Goal: Information Seeking & Learning: Learn about a topic

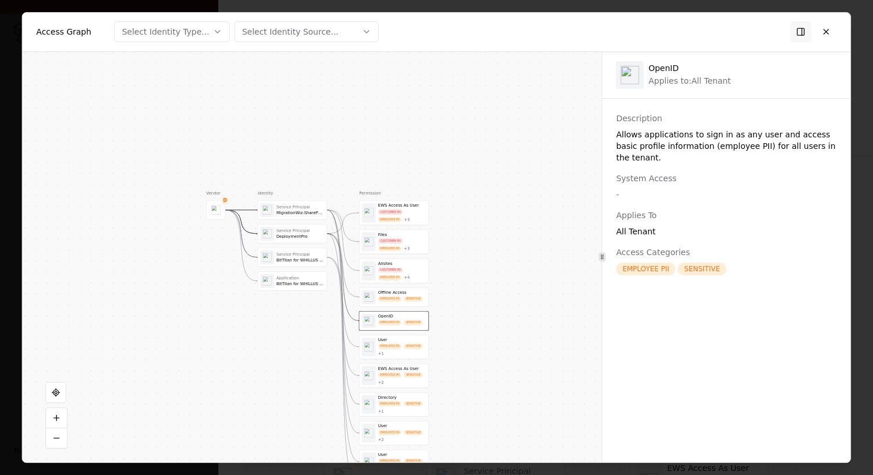
scroll to position [152, 0]
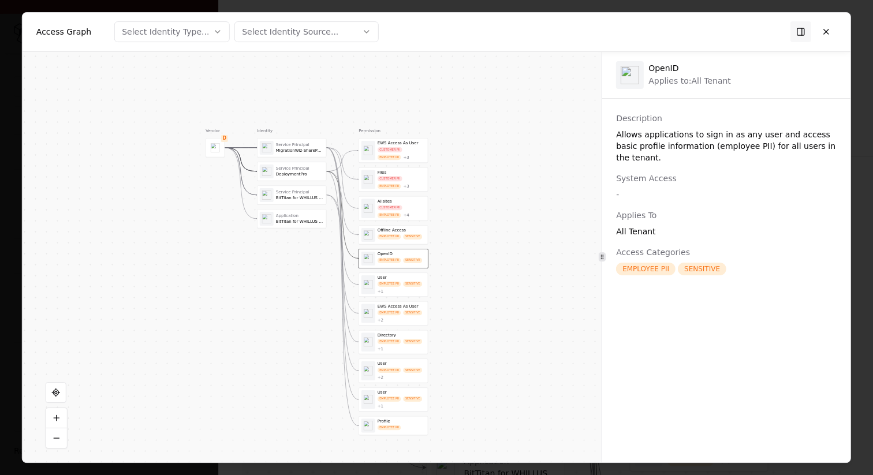
drag, startPoint x: 439, startPoint y: 347, endPoint x: 438, endPoint y: 285, distance: 62.4
click at [438, 285] on div "Vendor D Identity Service Principal MigrationWiz-SharePoint-Delegated Service P…" at bounding box center [312, 257] width 579 height 411
click at [411, 154] on div "CUSTOMER PII EMPLOYEE PII + 3" at bounding box center [402, 153] width 48 height 13
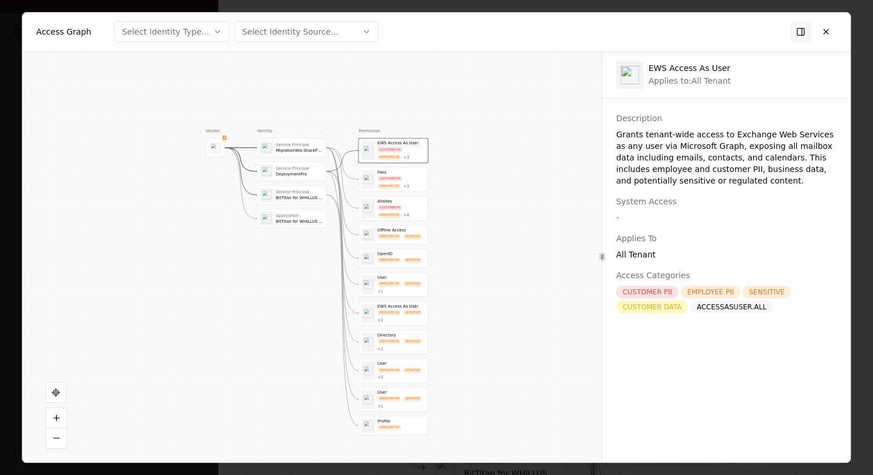
click at [397, 181] on div "CUSTOMER PII" at bounding box center [390, 178] width 25 height 5
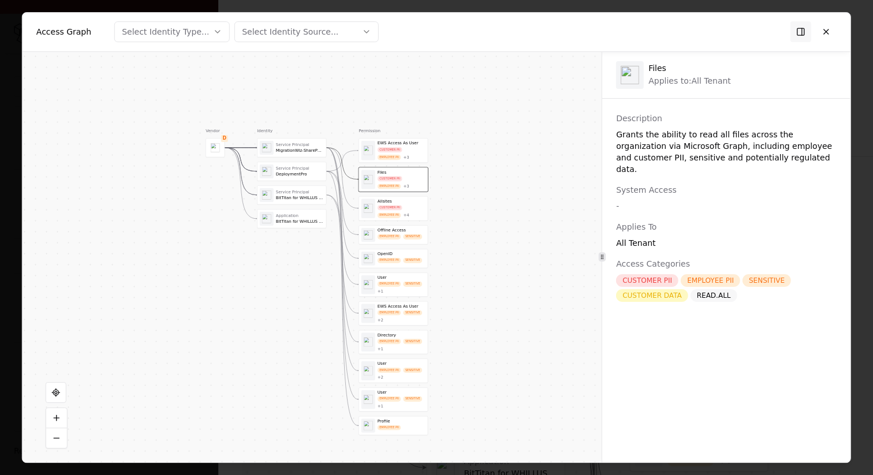
click at [411, 153] on div "CUSTOMER PII EMPLOYEE PII + 3" at bounding box center [402, 153] width 48 height 13
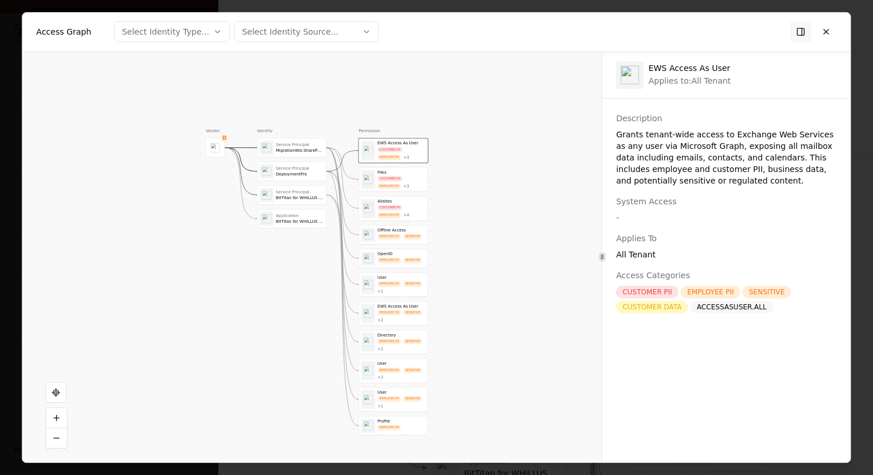
click at [409, 196] on div "Allsites CUSTOMER PII EMPLOYEE PII + 4" at bounding box center [393, 208] width 69 height 24
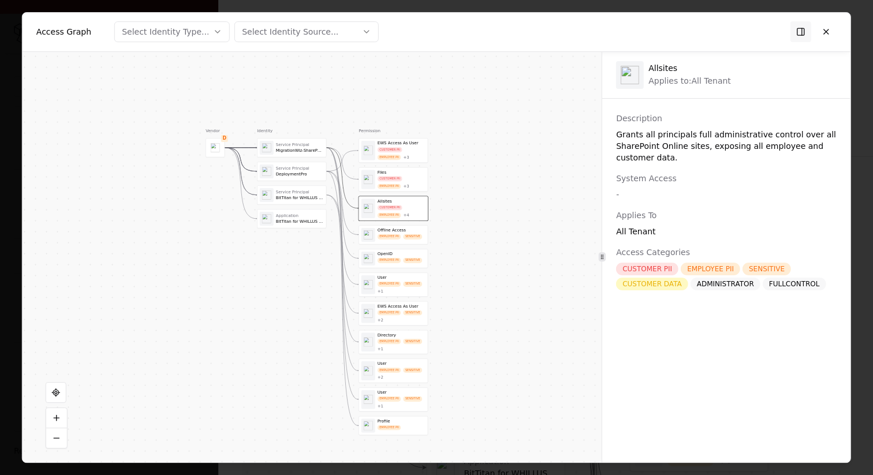
click at [404, 235] on div "SENSITIVE" at bounding box center [412, 236] width 19 height 5
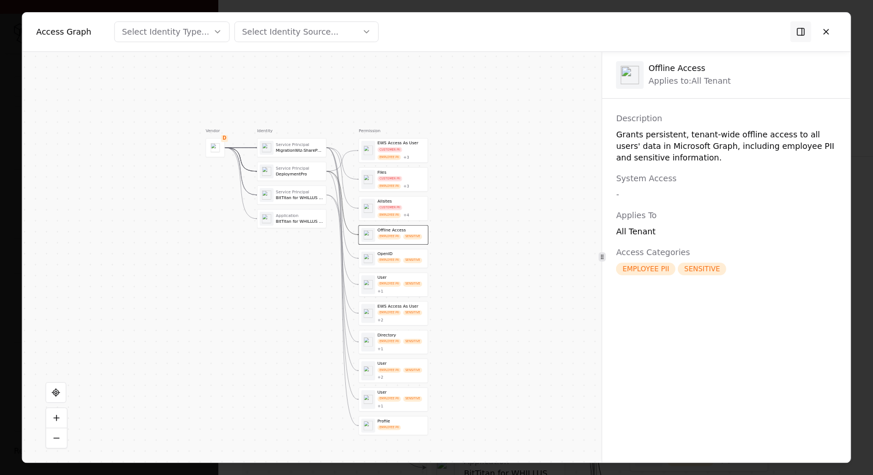
click at [401, 256] on div "OpenID" at bounding box center [402, 253] width 48 height 5
click at [393, 285] on div "EMPLOYEE PII" at bounding box center [390, 284] width 24 height 5
click at [389, 322] on div "EMPLOYEE PII SENSITIVE + 2" at bounding box center [402, 317] width 48 height 13
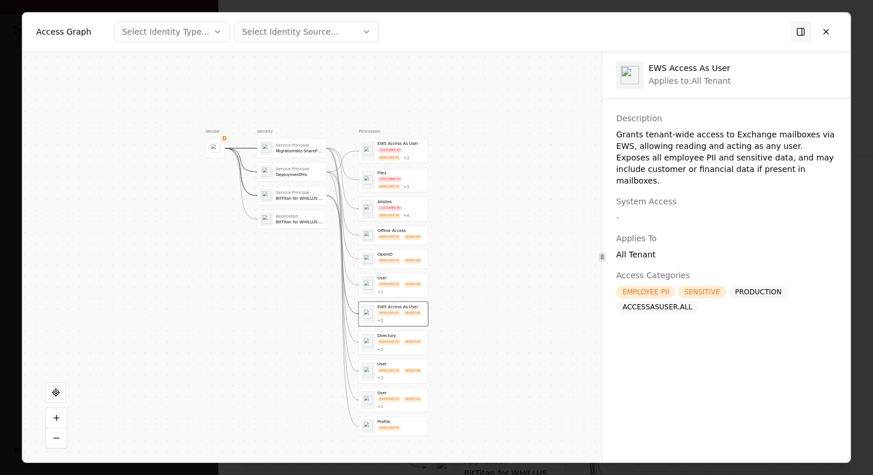
click at [387, 333] on div "Directory" at bounding box center [402, 335] width 48 height 5
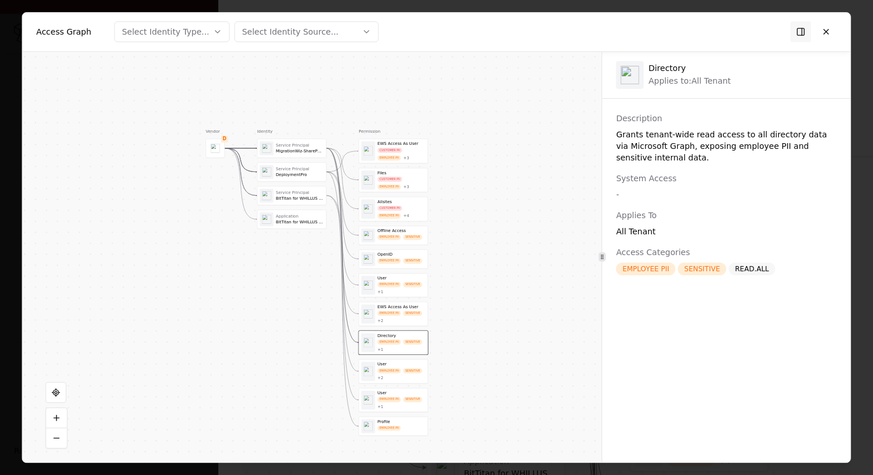
click at [392, 373] on div "EMPLOYEE PII SENSITIVE + 2" at bounding box center [402, 374] width 48 height 13
click at [396, 410] on div "User EMPLOYEE PII SENSITIVE + 1" at bounding box center [393, 400] width 69 height 24
click at [395, 436] on div "Vendor D Identity Service Principal MigrationWiz-SharePoint-Delegated Service P…" at bounding box center [312, 257] width 579 height 411
click at [396, 423] on div "Profile" at bounding box center [402, 421] width 48 height 5
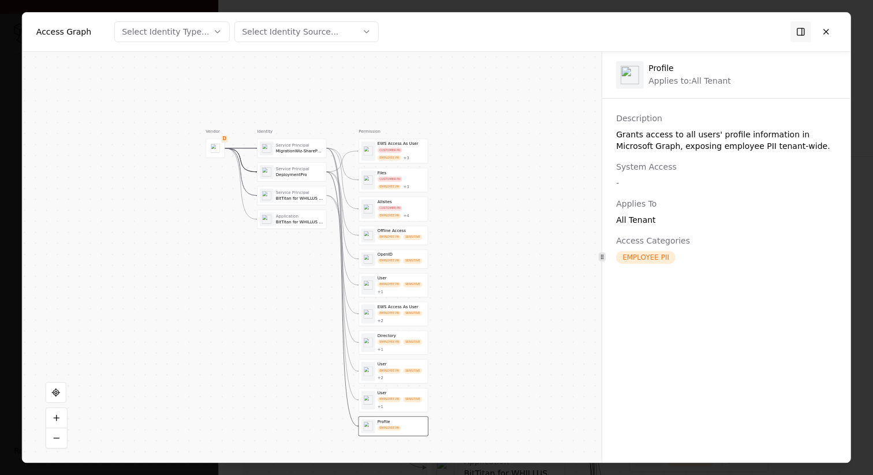
click at [396, 161] on div "EWS Access As User CUSTOMER PII EMPLOYEE PII + 3" at bounding box center [393, 151] width 69 height 24
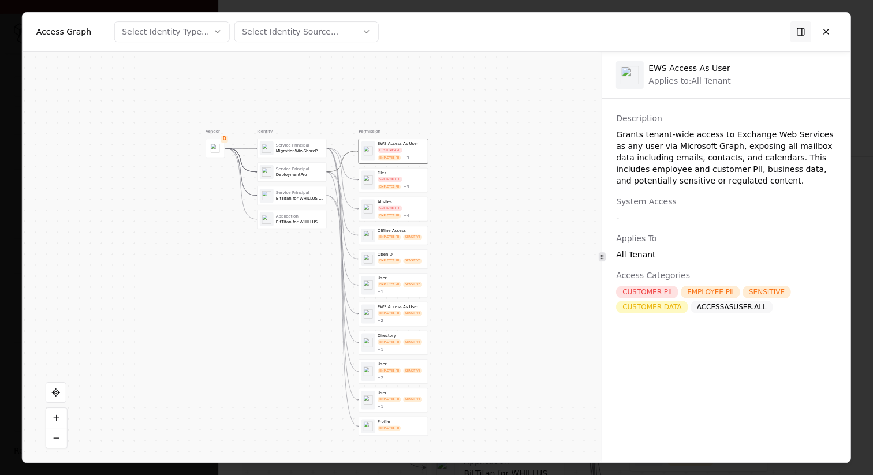
click at [322, 153] on div "MigrationWiz-SharePoint-Delegated" at bounding box center [300, 150] width 48 height 5
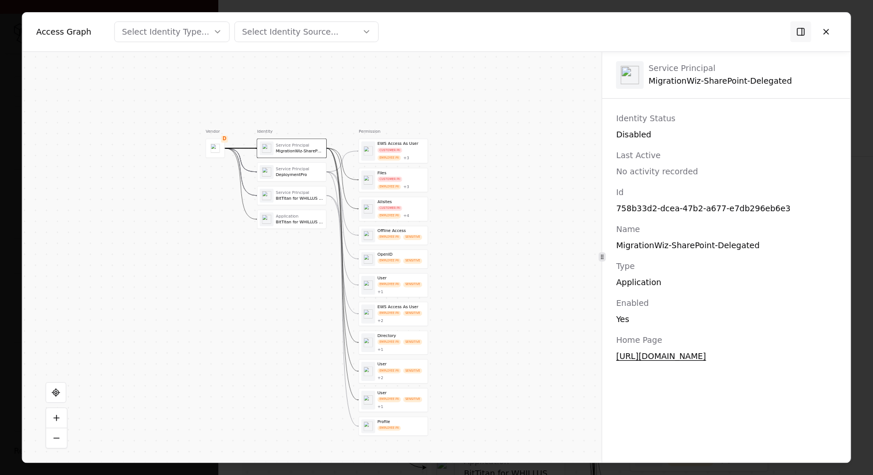
click at [310, 172] on div "Service Principal DeploymentPro" at bounding box center [300, 172] width 48 height 12
click at [304, 186] on div "Service Principal BitTitan for WHILLUS Collapse Project" at bounding box center [292, 195] width 69 height 18
click at [409, 139] on div "EWS Access As User CUSTOMER PII EMPLOYEE PII + 3" at bounding box center [393, 151] width 69 height 24
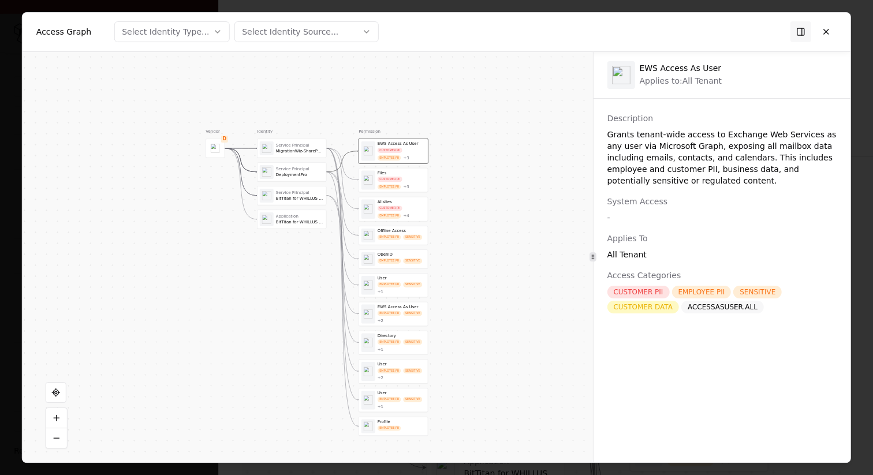
click at [595, 254] on div at bounding box center [593, 257] width 7 height 9
click at [637, 255] on div "All Tenant" at bounding box center [722, 255] width 230 height 12
click at [353, 30] on button "Select Identity Source..." at bounding box center [307, 31] width 144 height 21
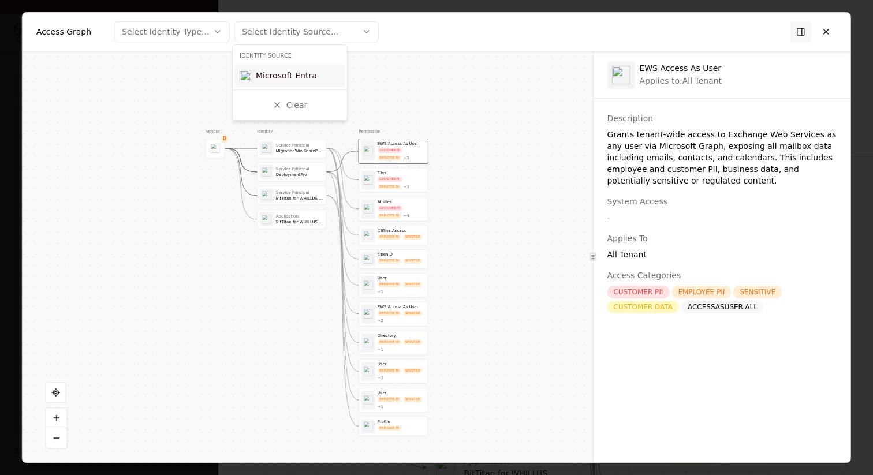
click at [195, 34] on div at bounding box center [436, 237] width 873 height 475
click at [195, 34] on div "Select Identity Type..." at bounding box center [165, 32] width 87 height 12
click at [170, 99] on div "Application" at bounding box center [170, 98] width 110 height 23
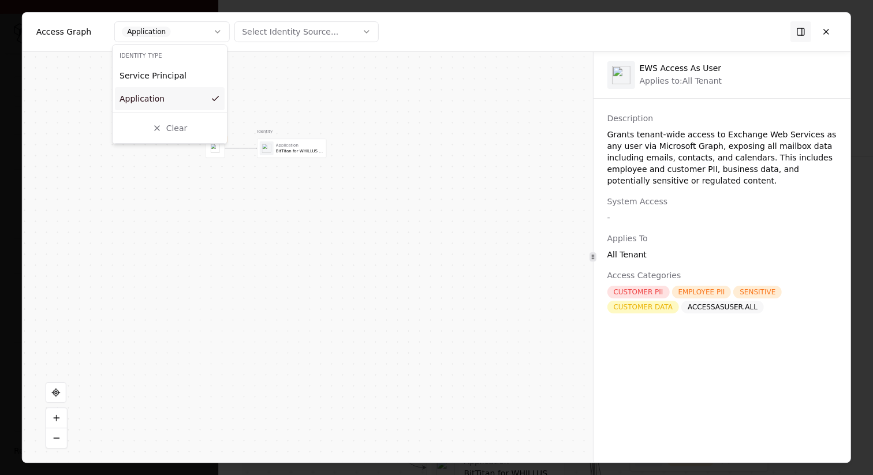
click at [170, 99] on div "Application" at bounding box center [170, 98] width 110 height 23
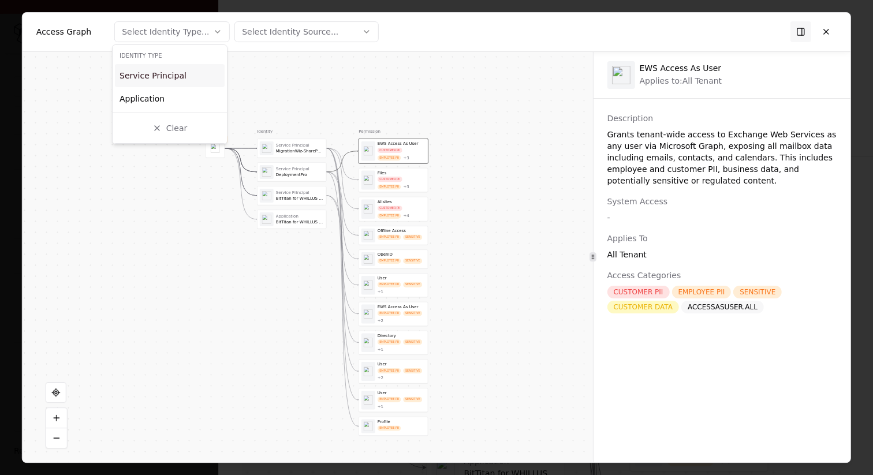
click at [174, 78] on div "Service Principal" at bounding box center [153, 76] width 67 height 12
click at [172, 96] on div "Application" at bounding box center [170, 98] width 110 height 23
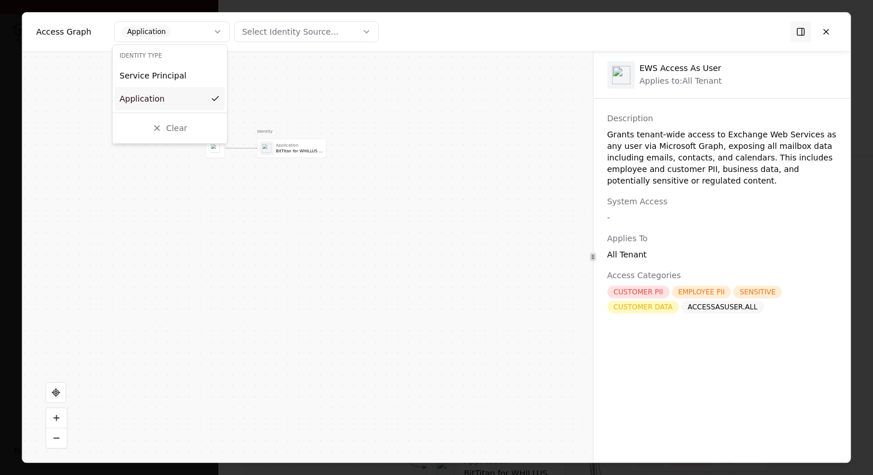
click at [172, 96] on div "Application" at bounding box center [170, 98] width 110 height 23
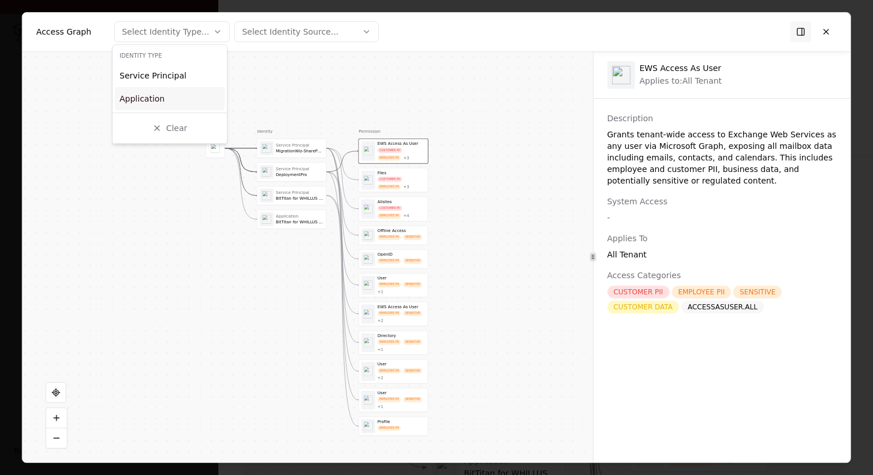
click at [314, 99] on div at bounding box center [436, 237] width 873 height 475
click at [284, 232] on div "Identity Service Principal MigrationWiz-SharePoint-Delegated Service Principal …" at bounding box center [291, 282] width 69 height 308
click at [293, 222] on div "BitTitan for WHILLUS Collapse Project" at bounding box center [300, 222] width 48 height 5
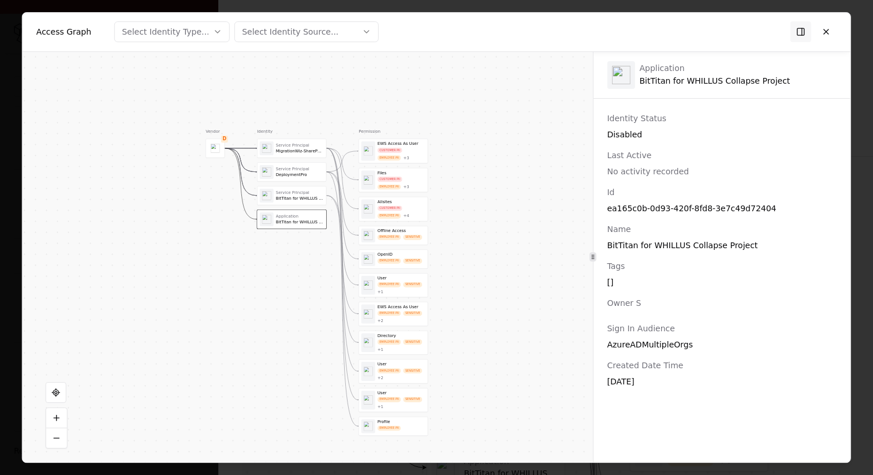
click at [307, 202] on div "Service Principal BitTitan for WHILLUS Collapse Project" at bounding box center [292, 195] width 64 height 14
click at [406, 151] on div "CUSTOMER PII EMPLOYEE PII + 3" at bounding box center [402, 153] width 48 height 13
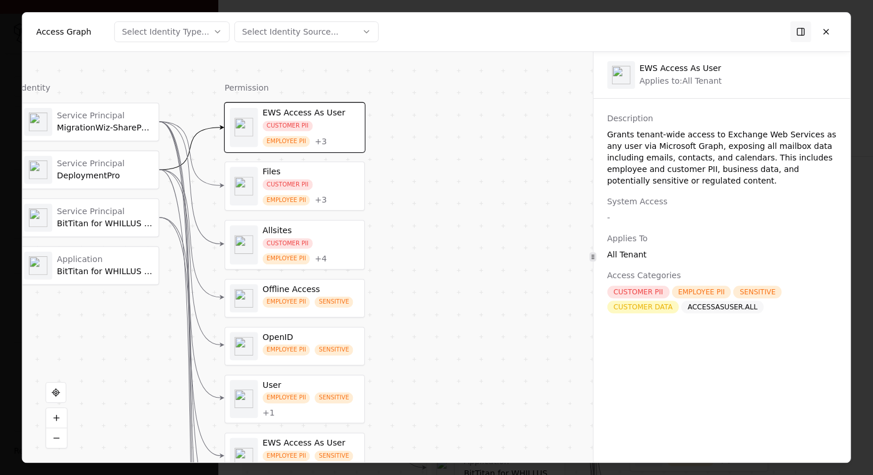
click at [626, 253] on div "All Tenant" at bounding box center [722, 255] width 230 height 12
click at [650, 253] on div "All Tenant" at bounding box center [722, 255] width 230 height 12
drag, startPoint x: 650, startPoint y: 253, endPoint x: 598, endPoint y: 241, distance: 53.4
click at [598, 241] on div "Description Grants tenant-wide access to Exchange Web Services as any user via …" at bounding box center [722, 213] width 258 height 201
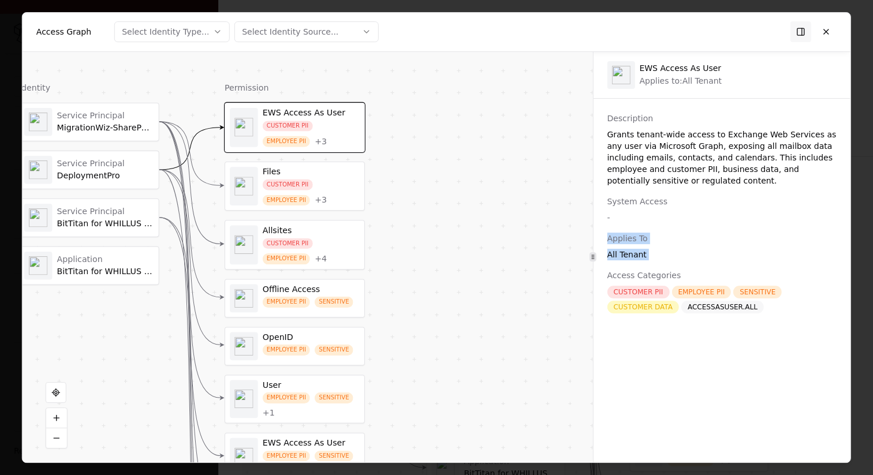
copy div "Applies To All Tenant"
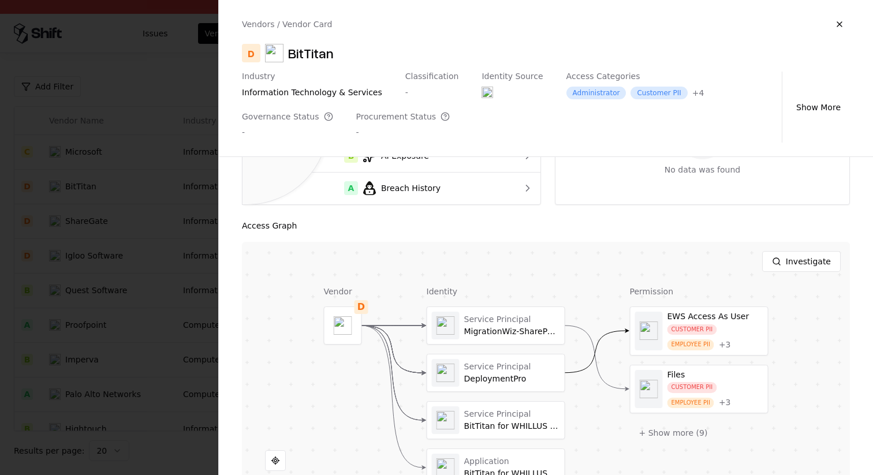
click at [304, 51] on div "BitTitan" at bounding box center [311, 53] width 46 height 18
copy div "BitTitan"
click at [703, 324] on button at bounding box center [699, 330] width 23 height 23
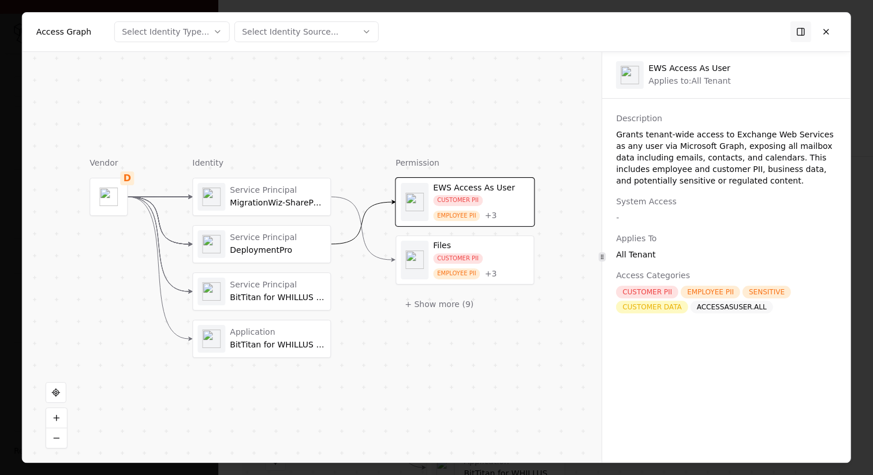
click at [483, 259] on div "CUSTOMER PII EMPLOYEE PII + 3" at bounding box center [481, 267] width 96 height 26
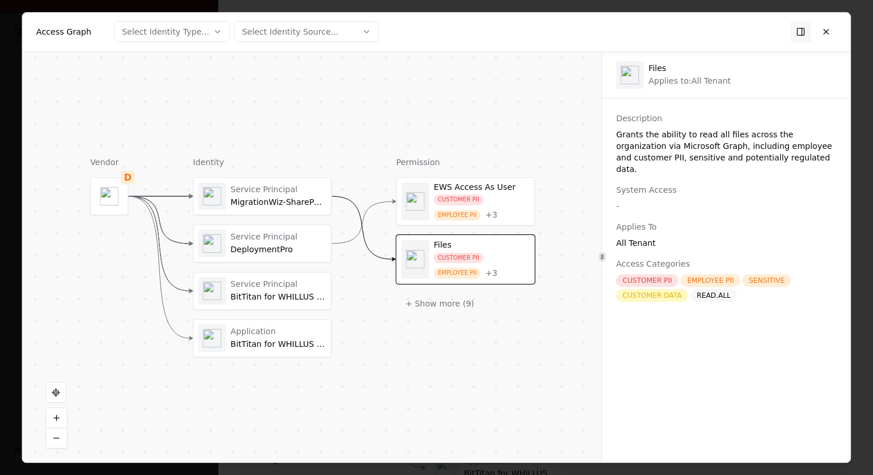
click at [473, 199] on div "CUSTOMER PII" at bounding box center [459, 200] width 50 height 11
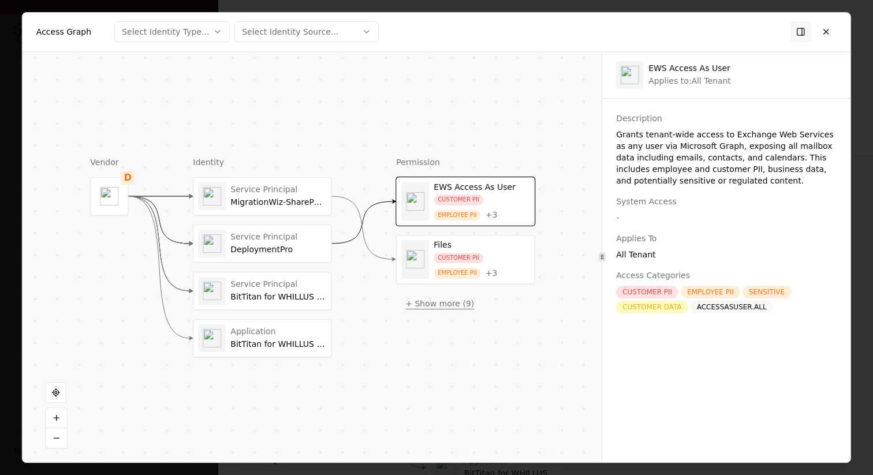
click at [447, 302] on button "+ Show more ( 9 )" at bounding box center [439, 303] width 87 height 21
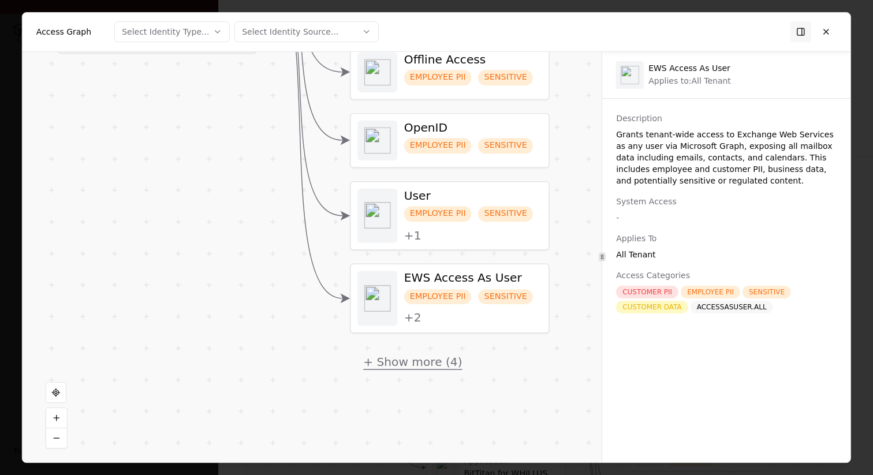
click at [426, 358] on button "+ Show more ( 4 )" at bounding box center [412, 361] width 125 height 30
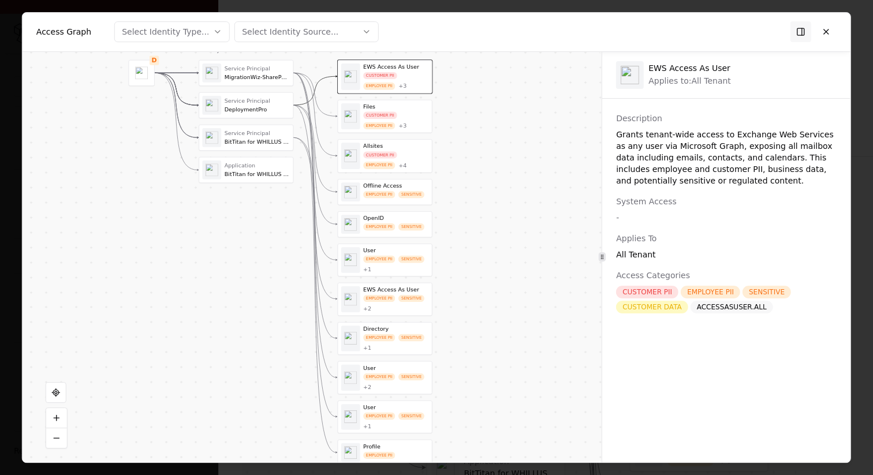
drag, startPoint x: 444, startPoint y: 209, endPoint x: 451, endPoint y: 310, distance: 100.7
click at [451, 310] on div "Vendor D Identity Service Principal MigrationWiz-SharePoint-Delegated Service P…" at bounding box center [312, 257] width 579 height 411
click at [371, 307] on div "EMPLOYEE PII SENSITIVE + 2" at bounding box center [395, 303] width 65 height 17
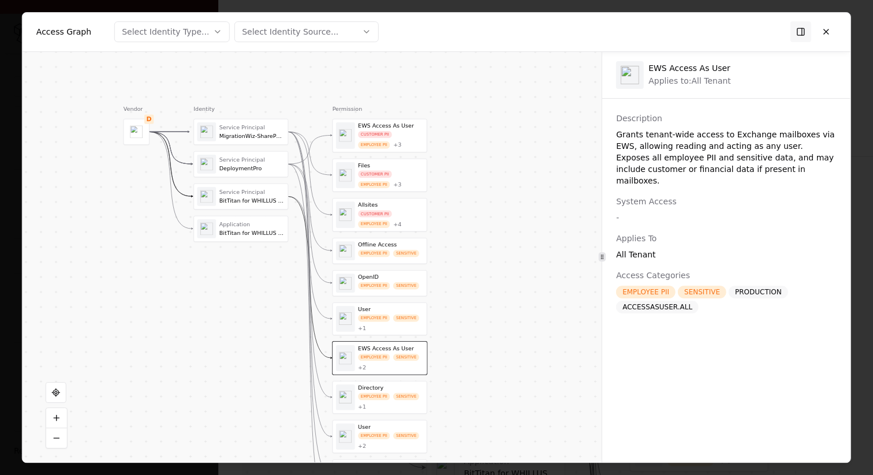
click at [404, 146] on div "CUSTOMER PII EMPLOYEE PII + 3" at bounding box center [390, 140] width 65 height 18
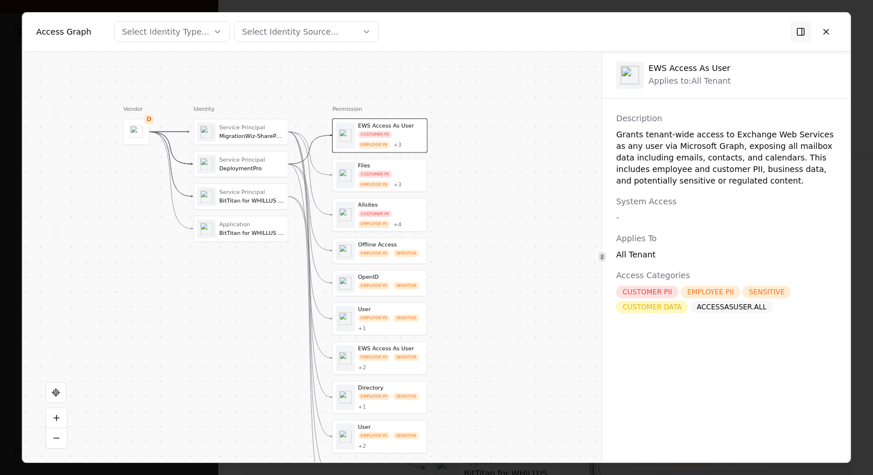
click at [731, 311] on div "ACCESSASUSER.ALL" at bounding box center [732, 307] width 83 height 13
click at [731, 309] on div "ACCESSASUSER.ALL" at bounding box center [732, 307] width 83 height 13
